Goal: Information Seeking & Learning: Find specific fact

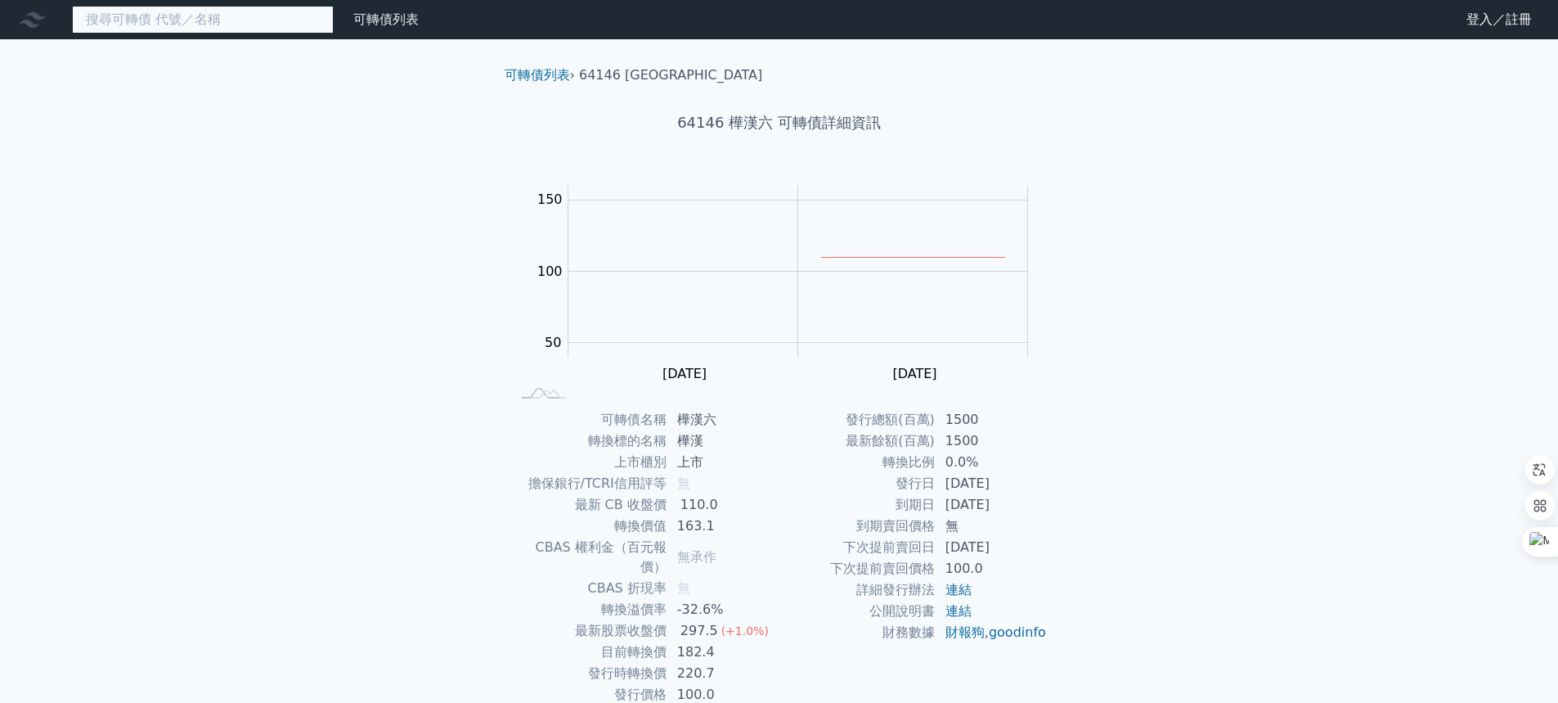
click at [282, 11] on input at bounding box center [203, 20] width 262 height 28
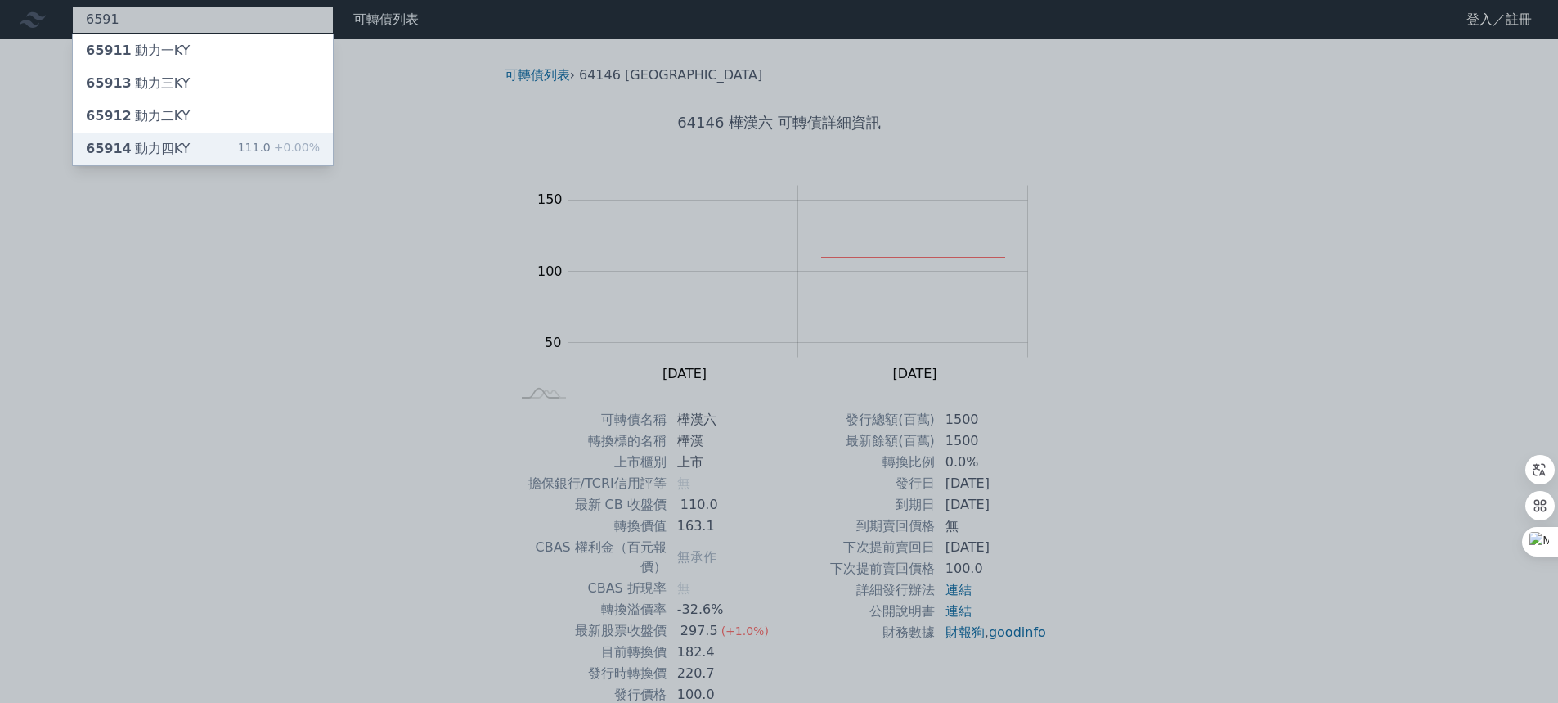
type input "6591"
click at [236, 144] on div "65914 動力四KY 111.0 +0.00%" at bounding box center [203, 149] width 260 height 33
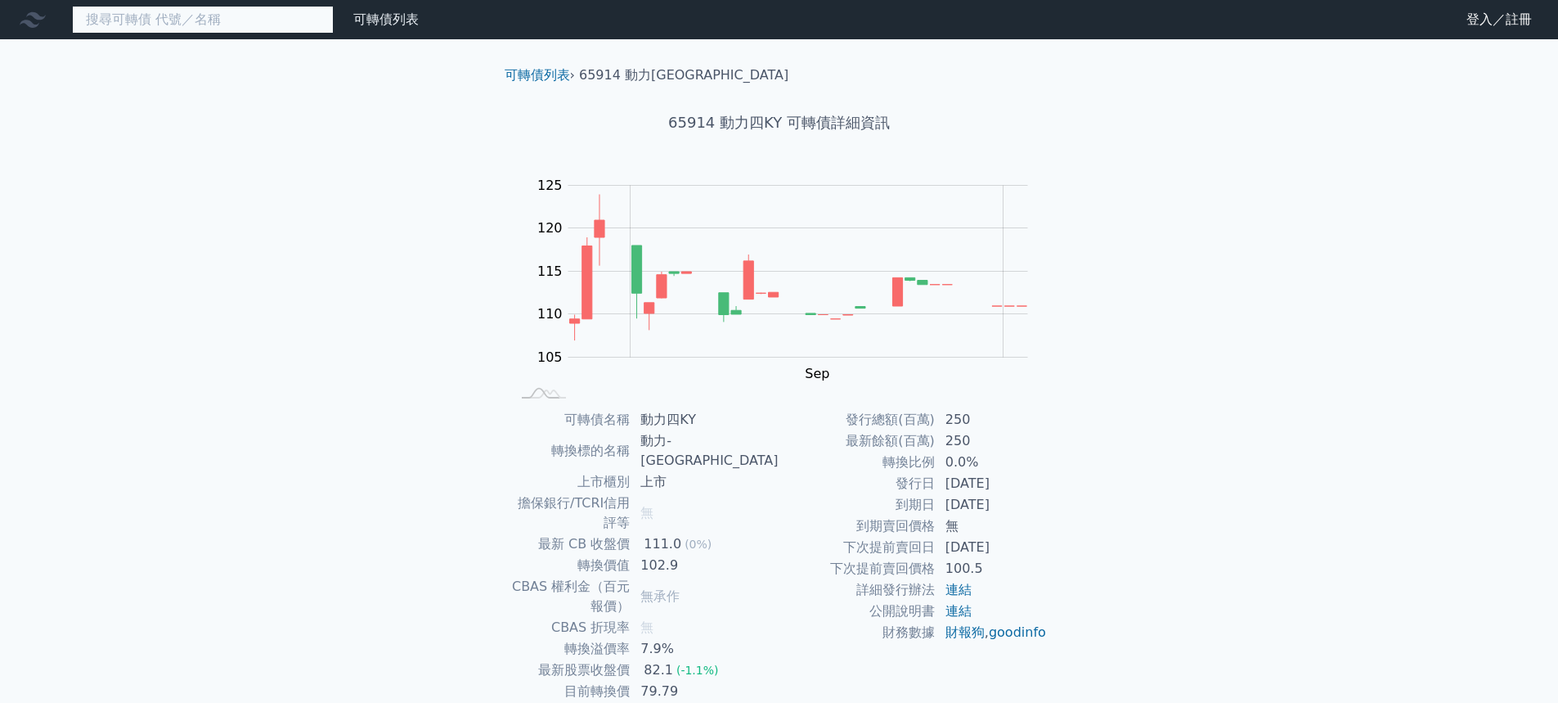
click at [244, 21] on input at bounding box center [203, 20] width 262 height 28
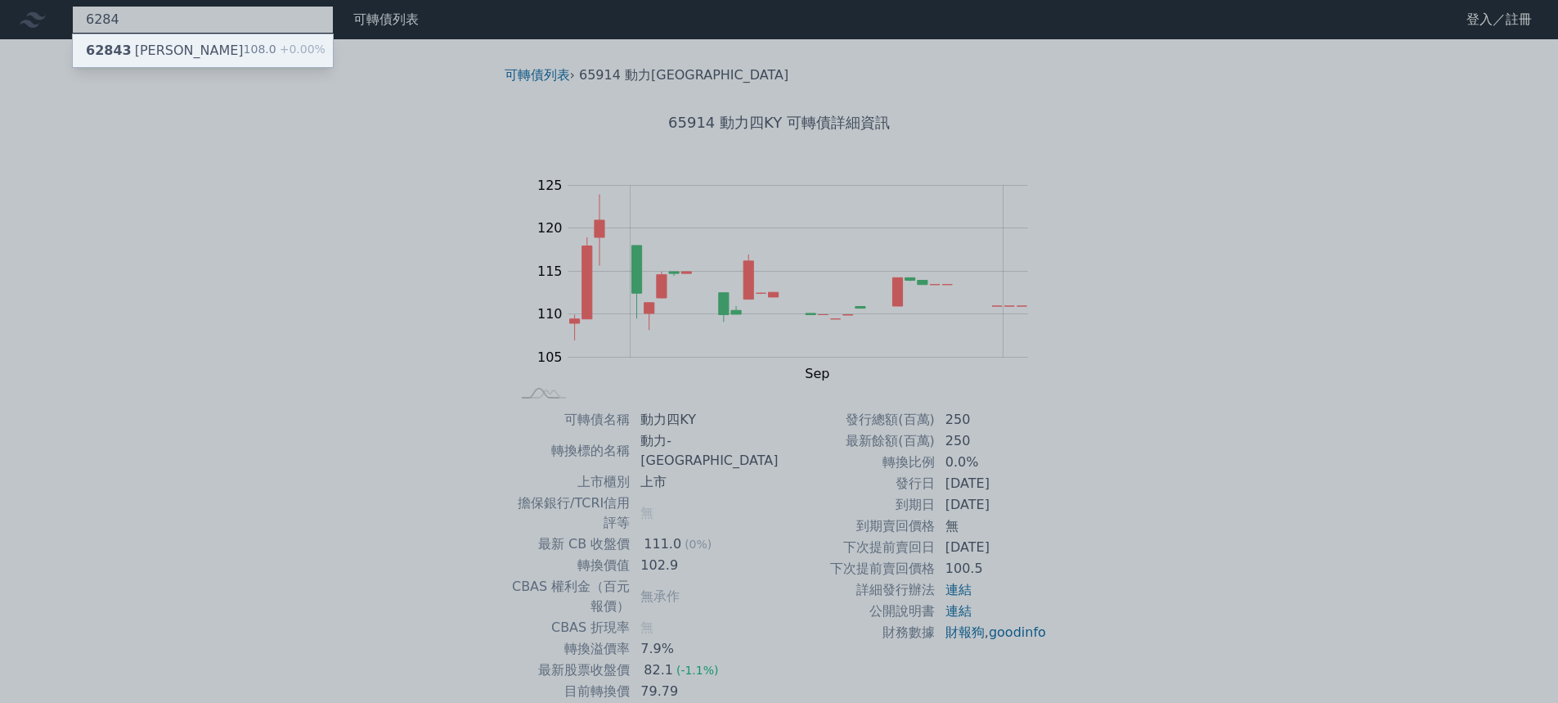
type input "6284"
click at [222, 44] on div "62843 佳邦三 108.0 +0.00%" at bounding box center [203, 50] width 260 height 33
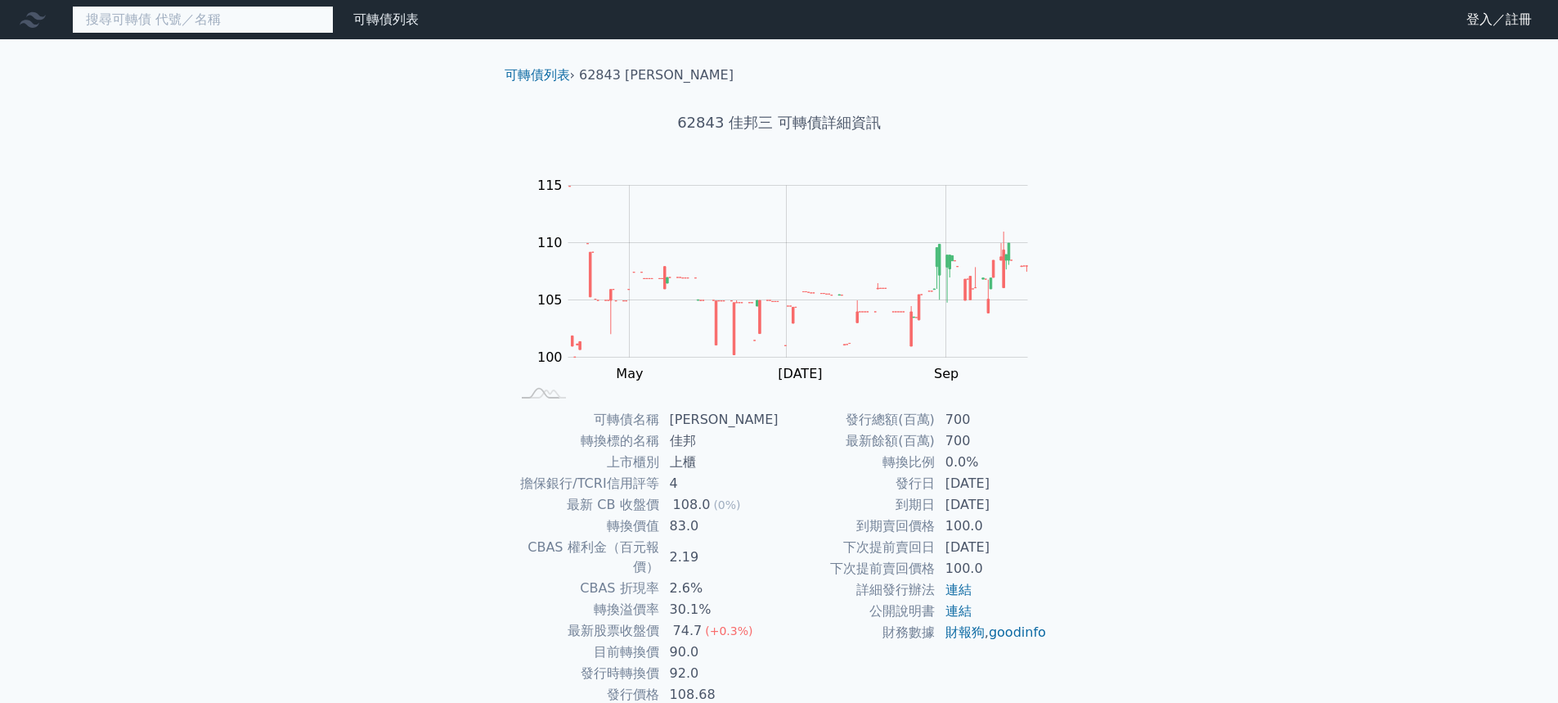
click at [214, 12] on input at bounding box center [203, 20] width 262 height 28
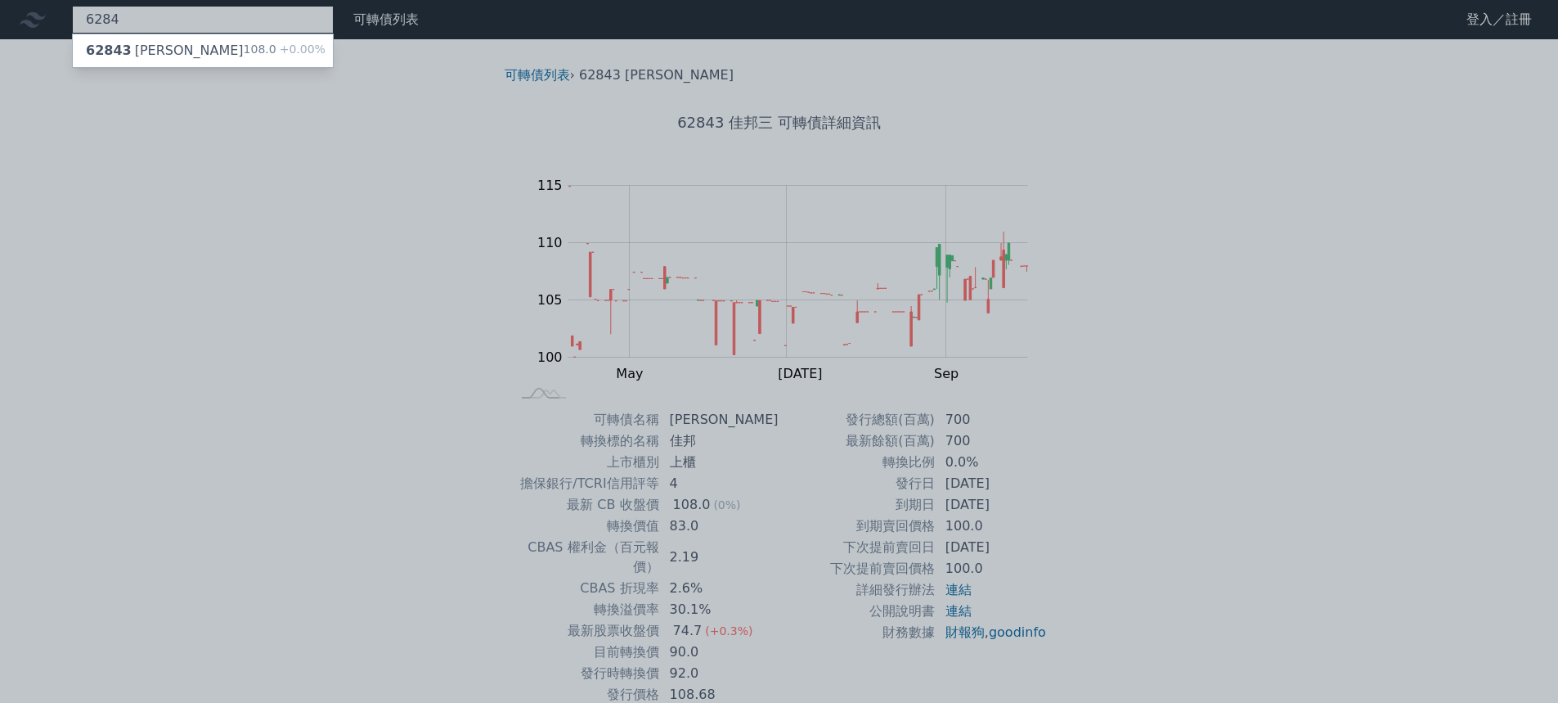
type input "6284"
